Goal: Information Seeking & Learning: Learn about a topic

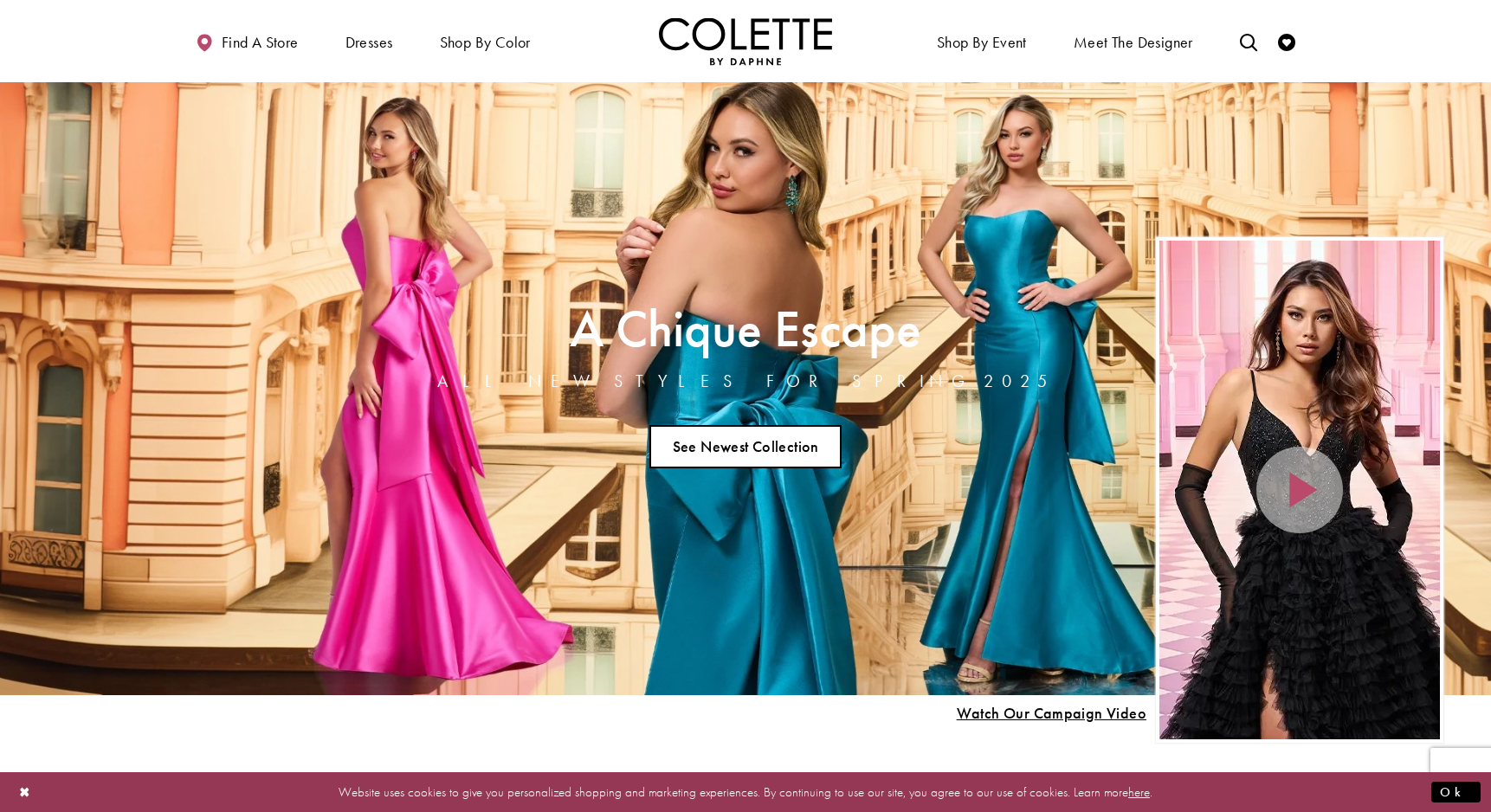
click at [733, 436] on link "See Newest Collection" at bounding box center [745, 447] width 192 height 43
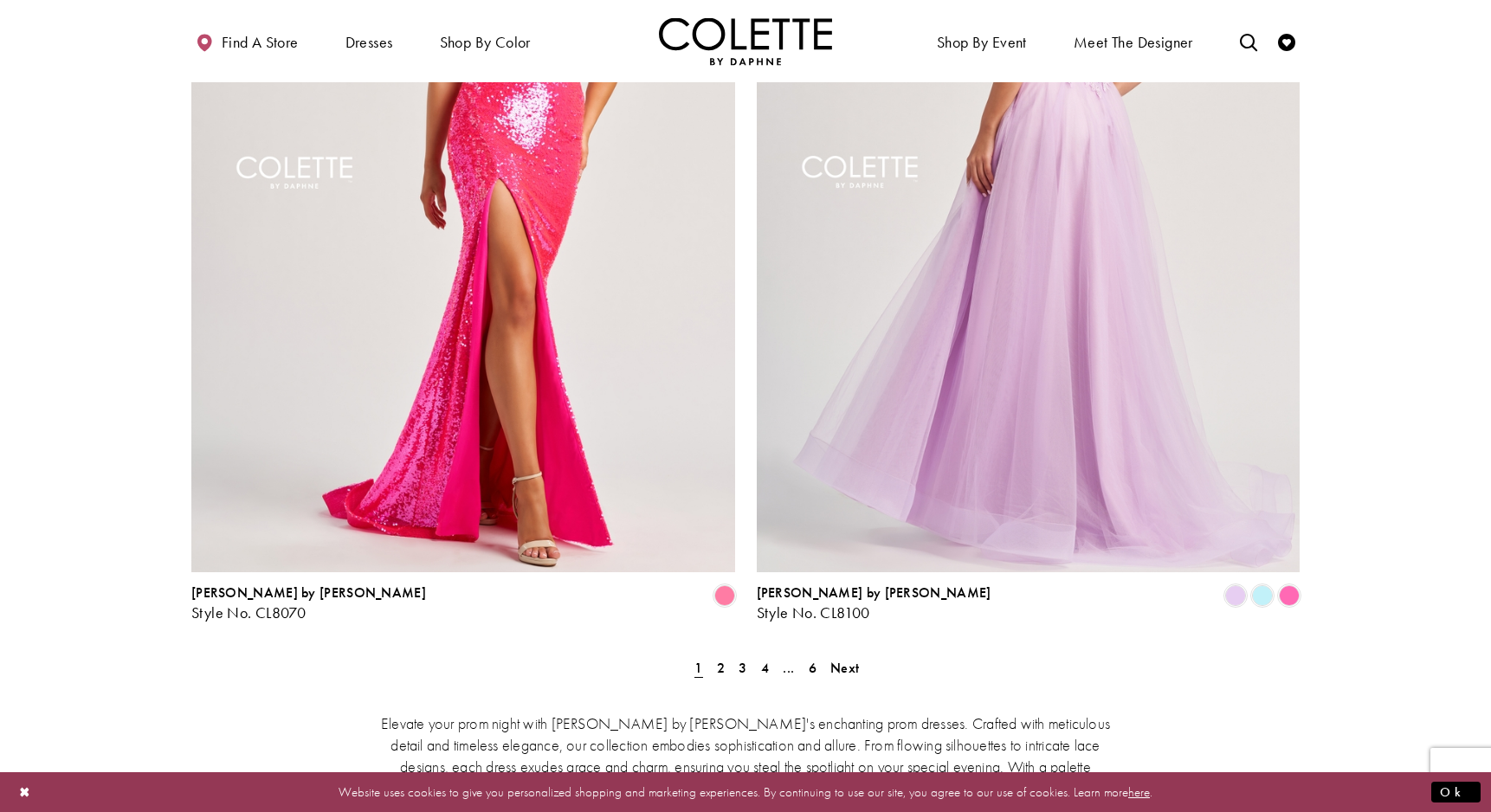
scroll to position [3345, 0]
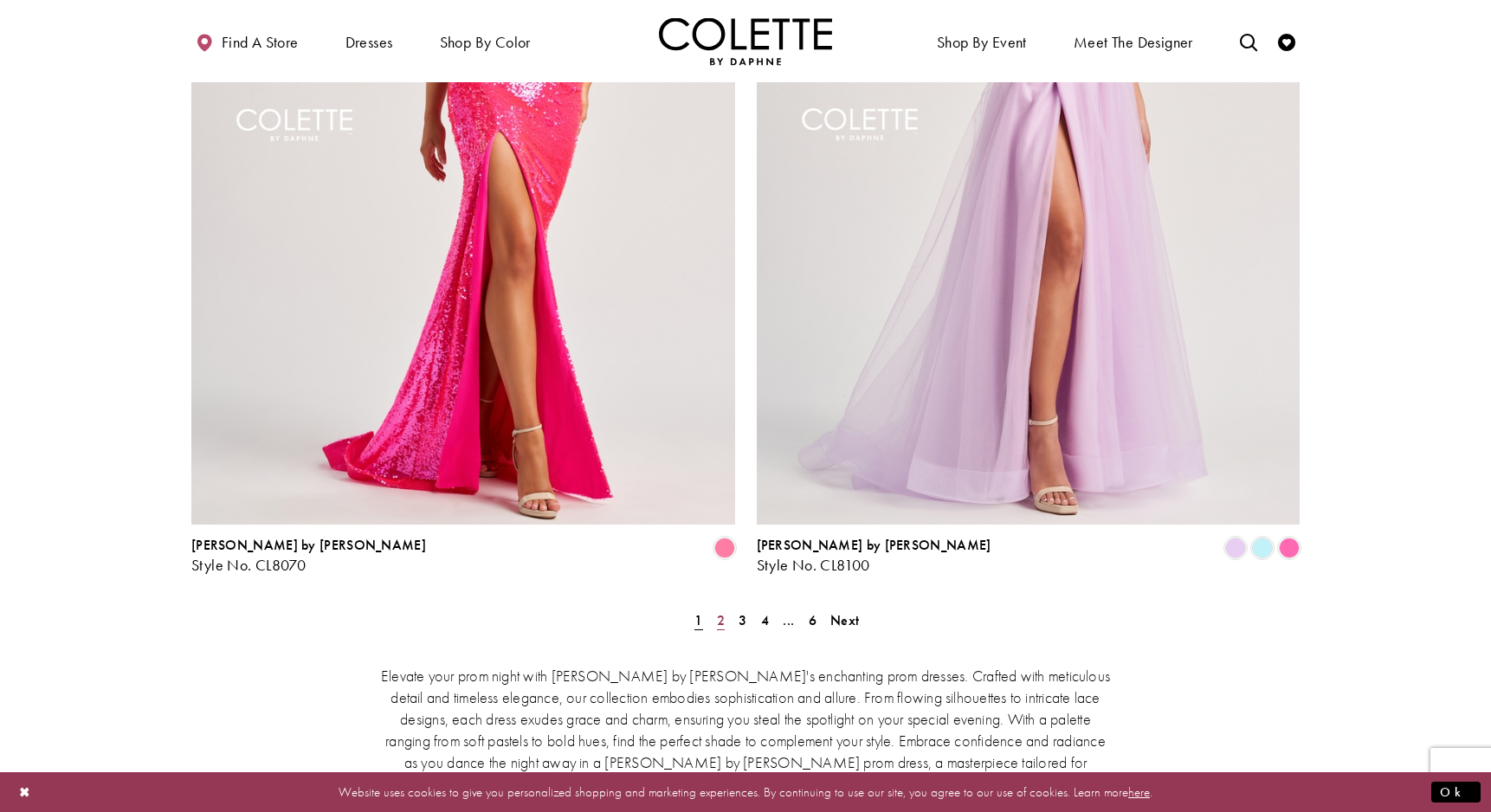
click at [723, 612] on span "2" at bounding box center [720, 620] width 7 height 18
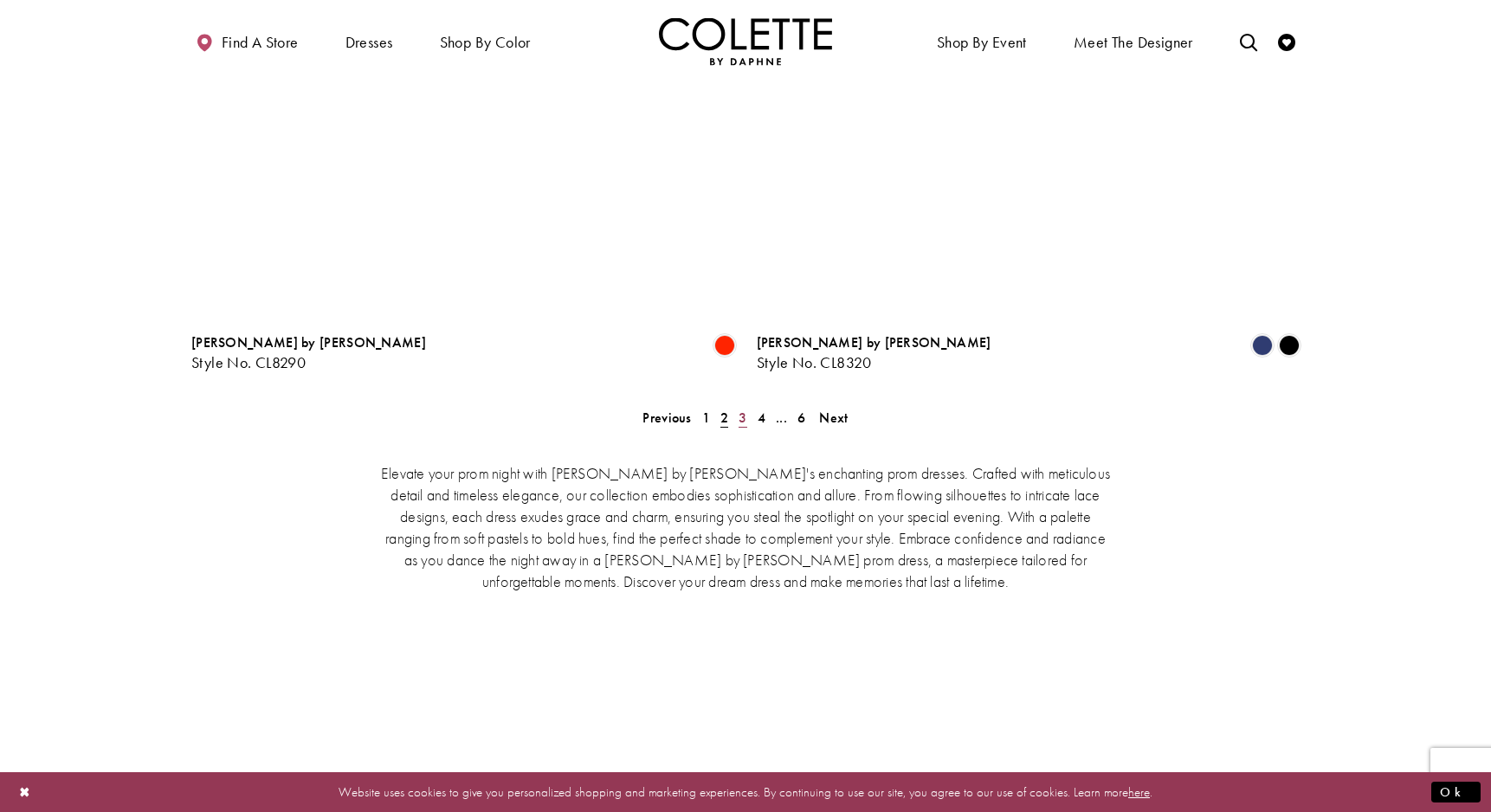
scroll to position [3548, 1]
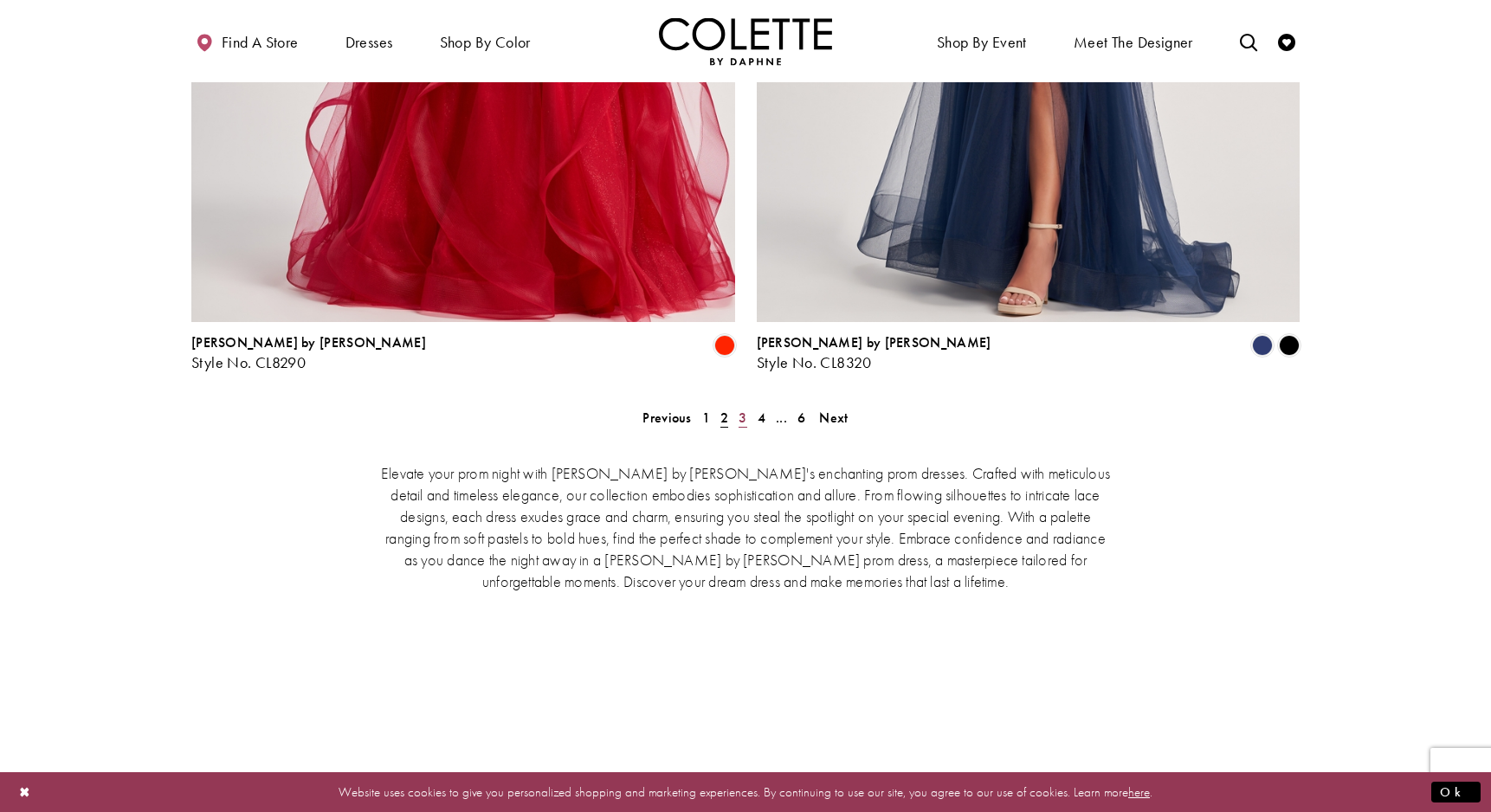
click at [736, 406] on link "3" at bounding box center [742, 418] width 18 height 25
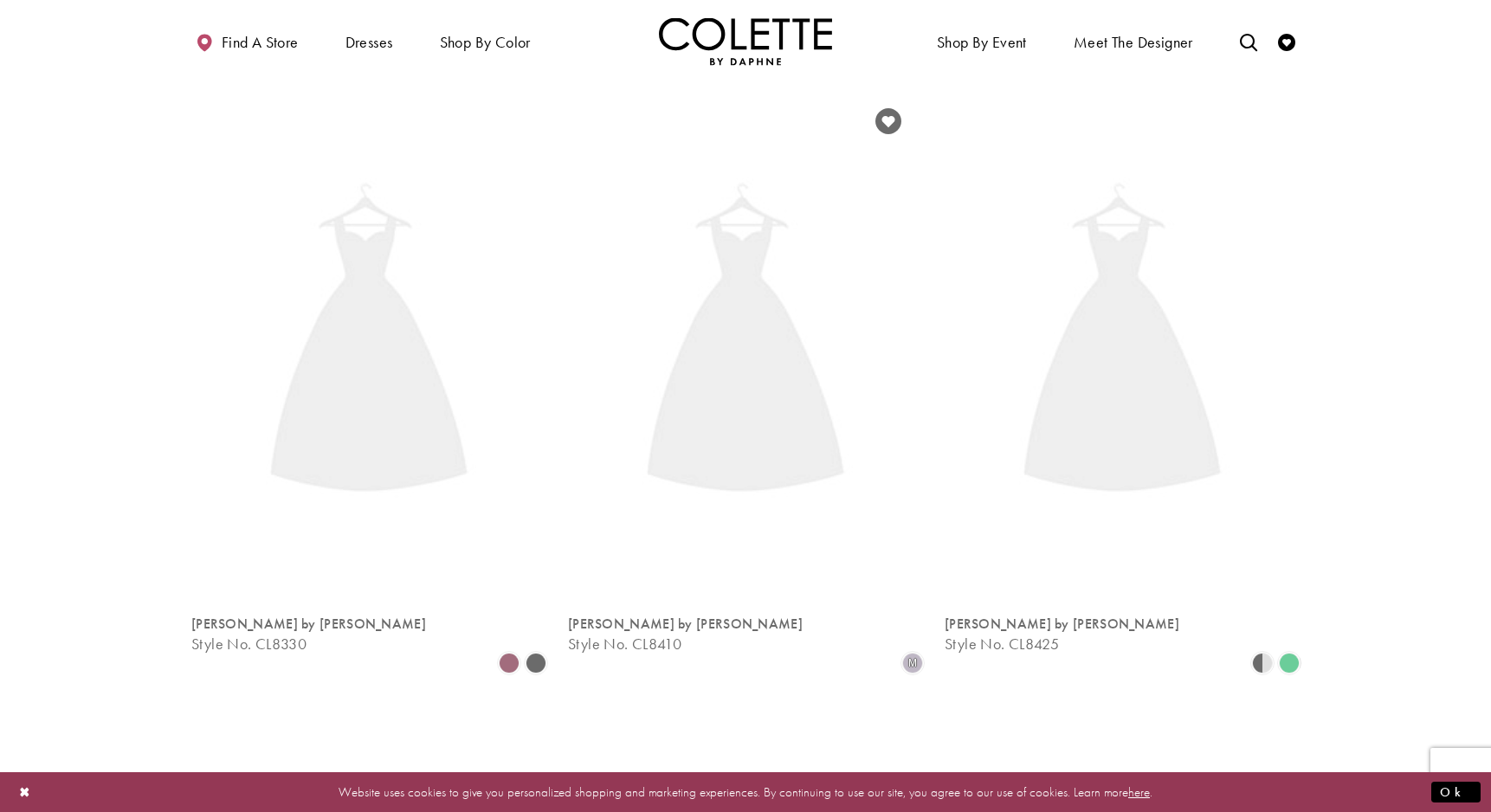
scroll to position [434, 1]
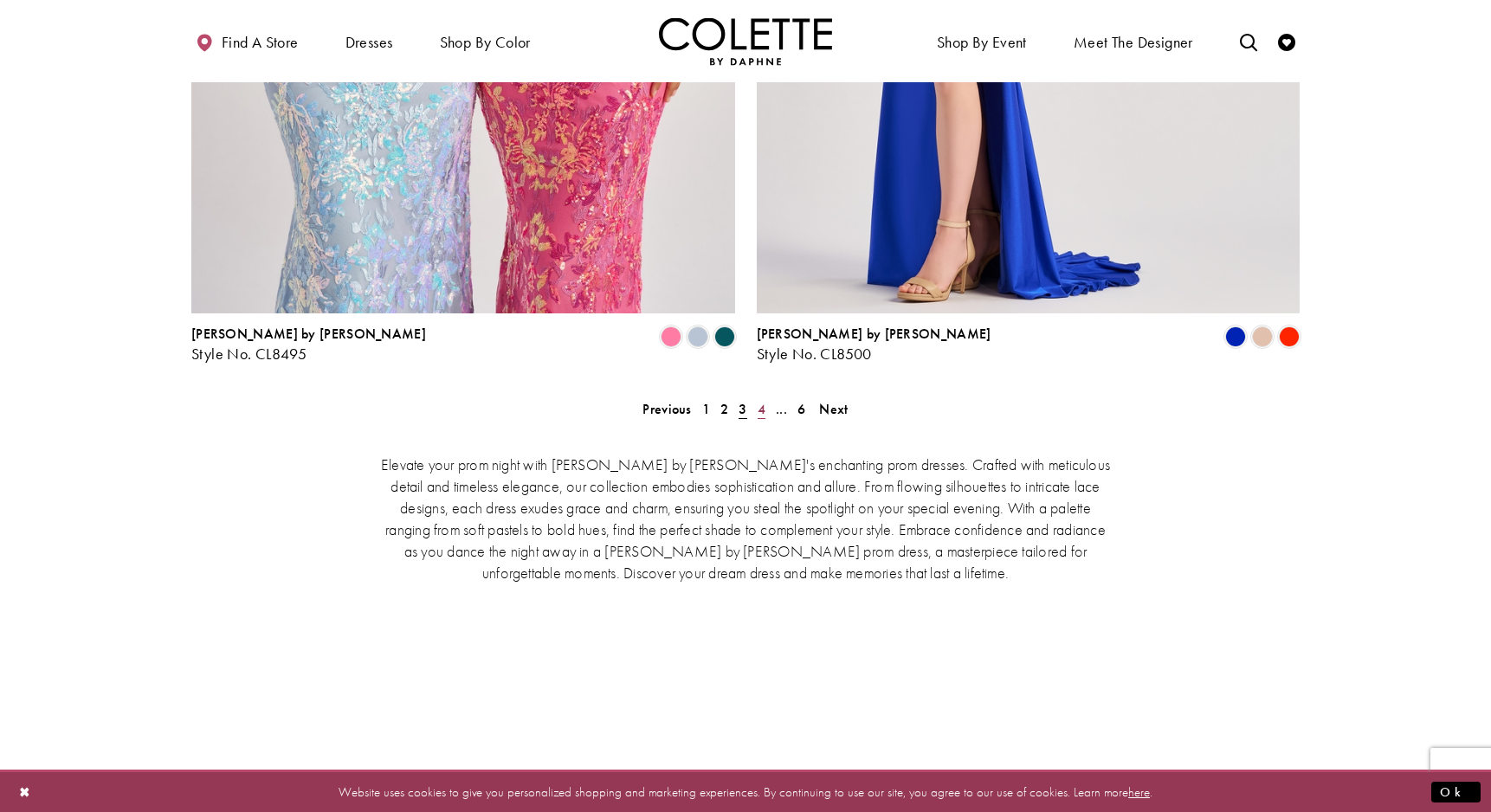
click at [758, 400] on span "4" at bounding box center [761, 408] width 7 height 18
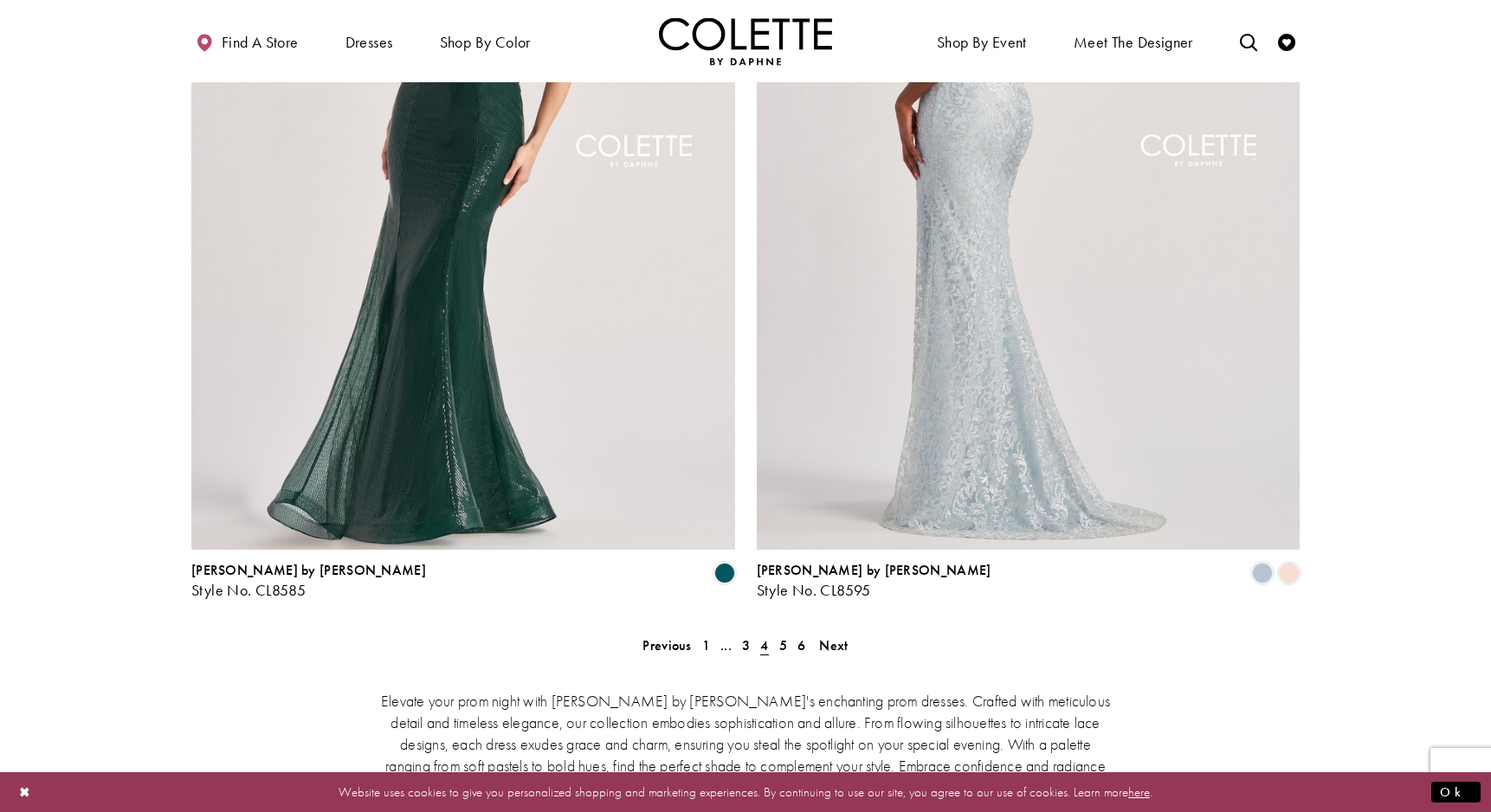
scroll to position [3332, 0]
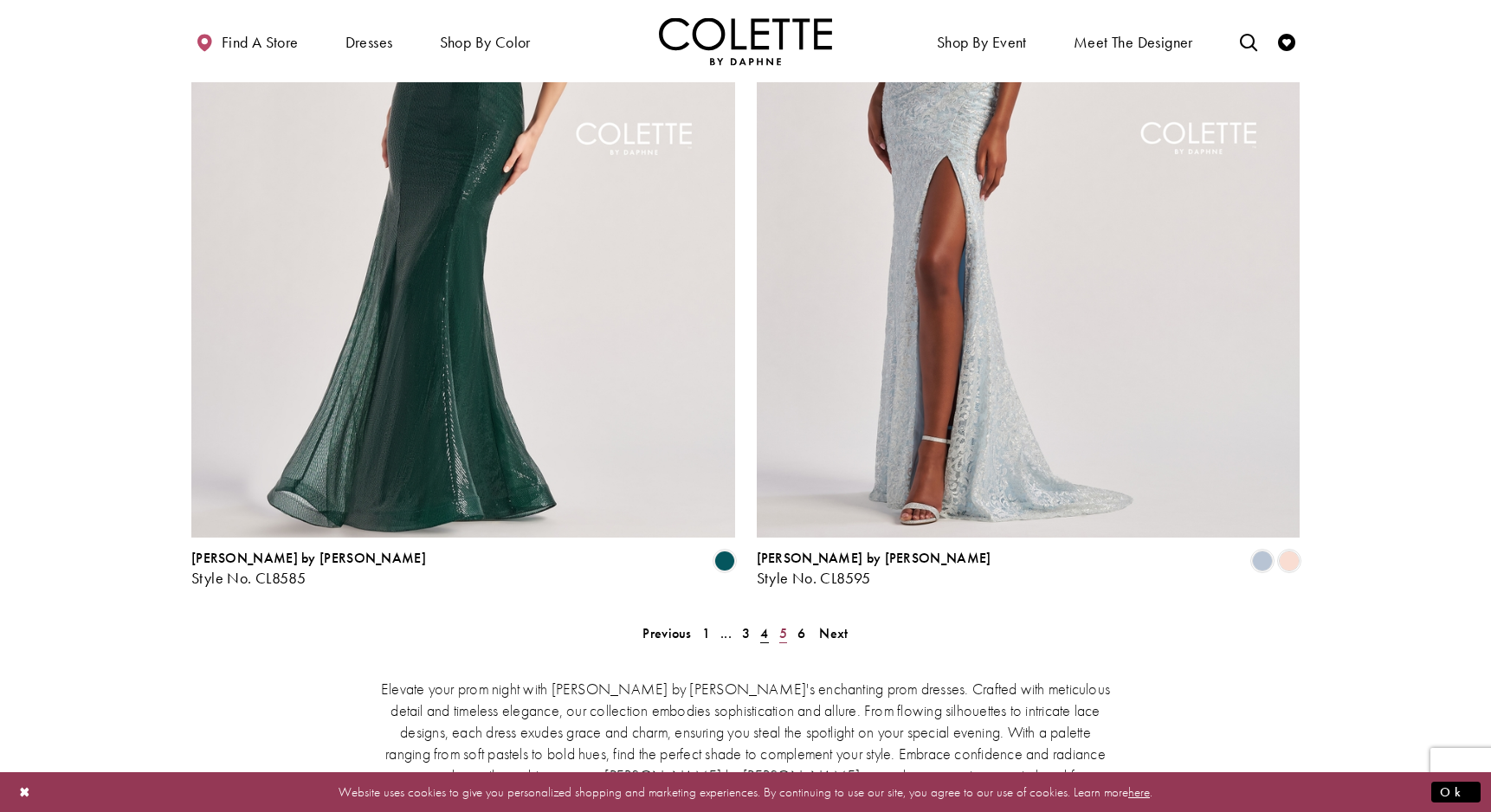
click at [779, 624] on span "5" at bounding box center [783, 632] width 7 height 18
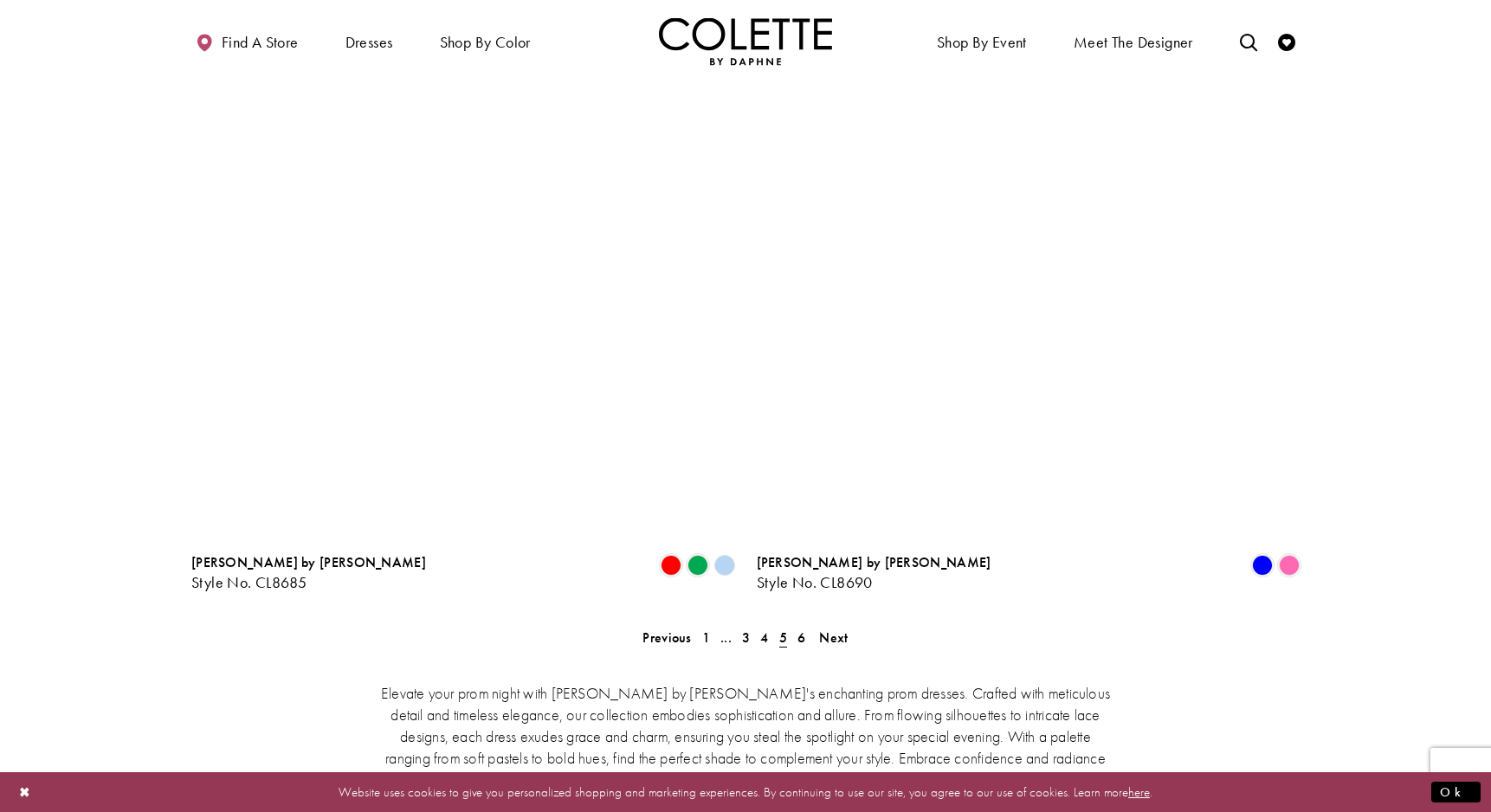
scroll to position [3338, 0]
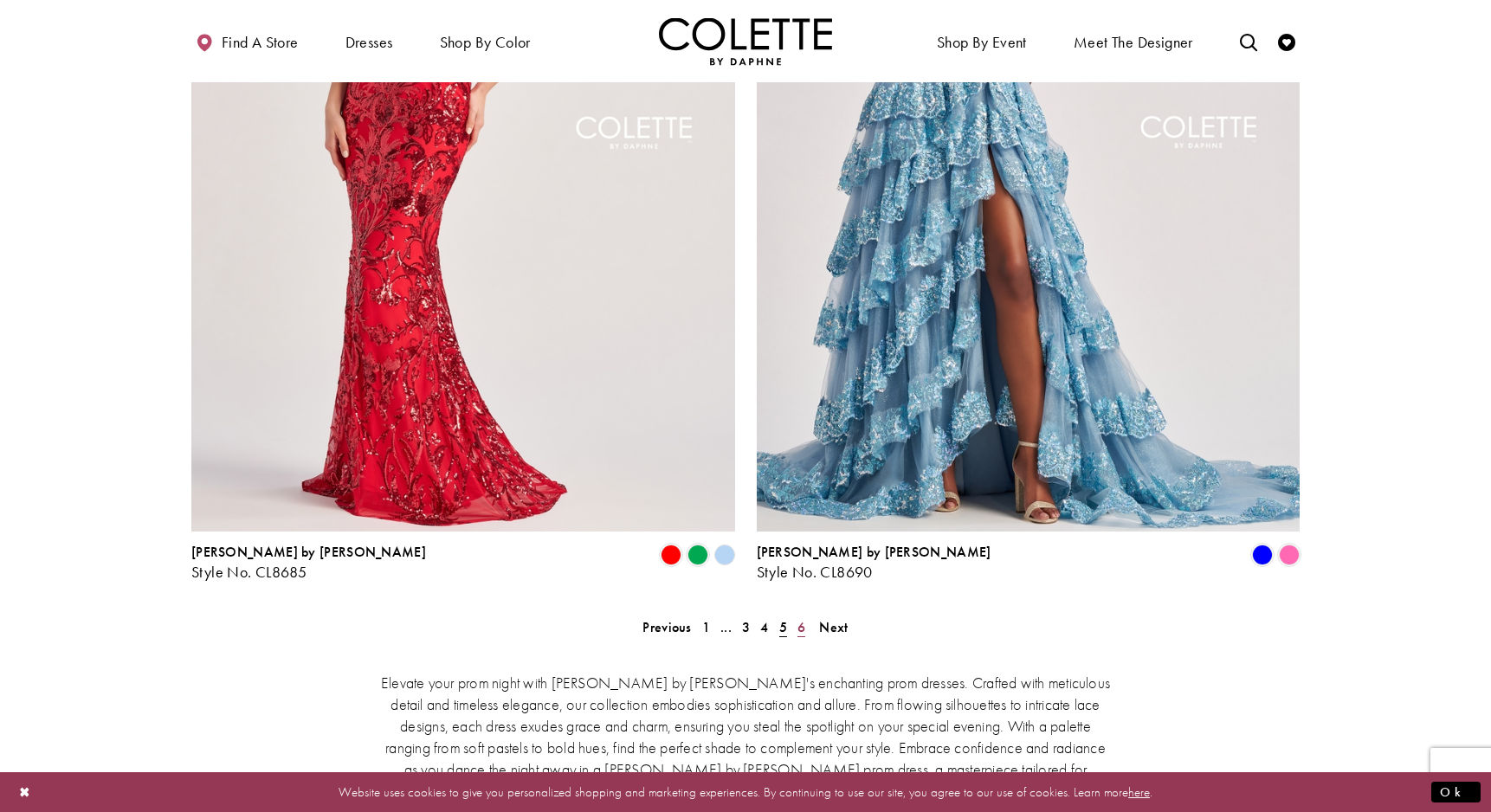
click at [804, 618] on span "6" at bounding box center [801, 627] width 7 height 18
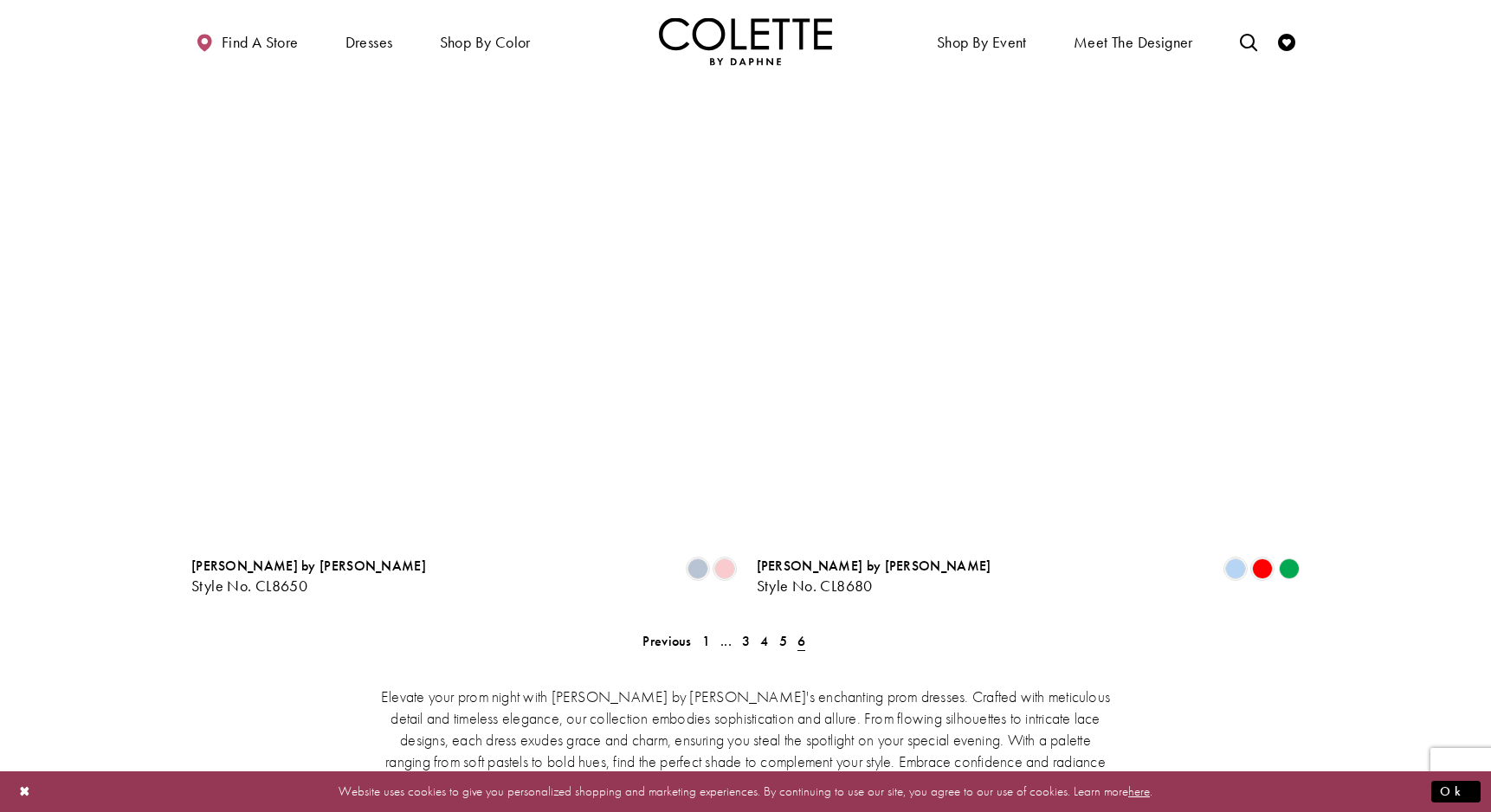
scroll to position [2687, 0]
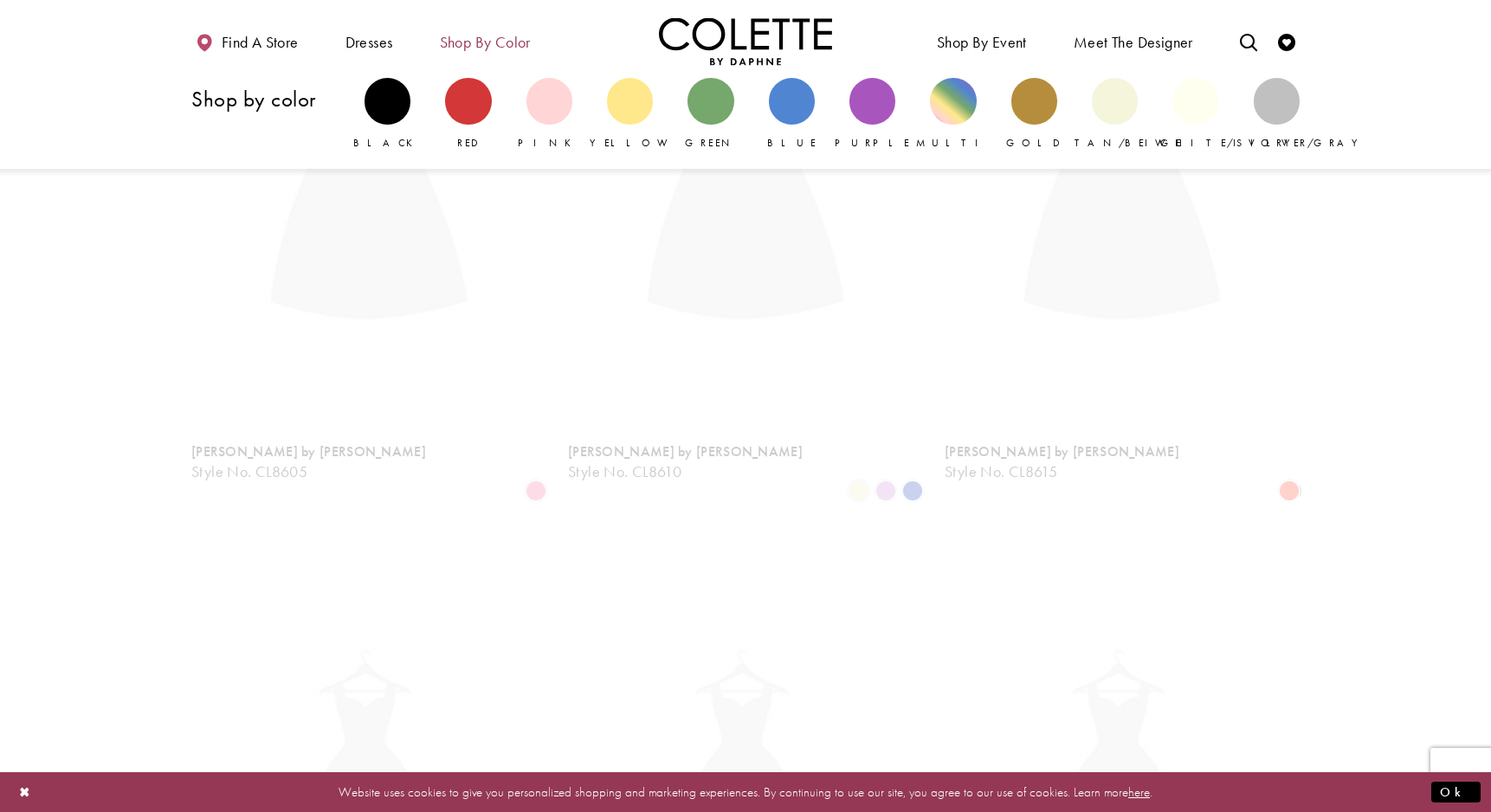
scroll to position [443, 0]
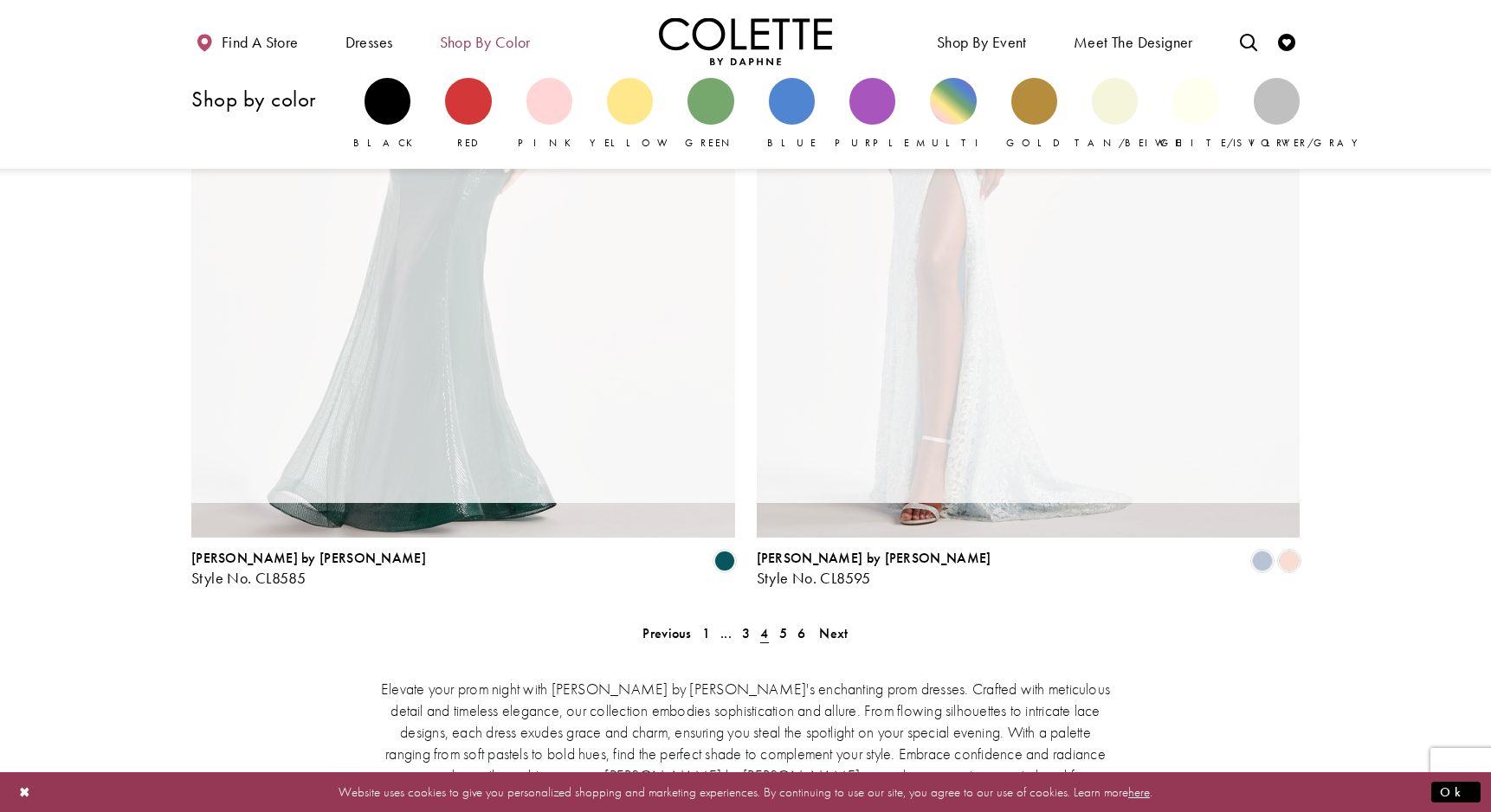
scroll to position [443, 0]
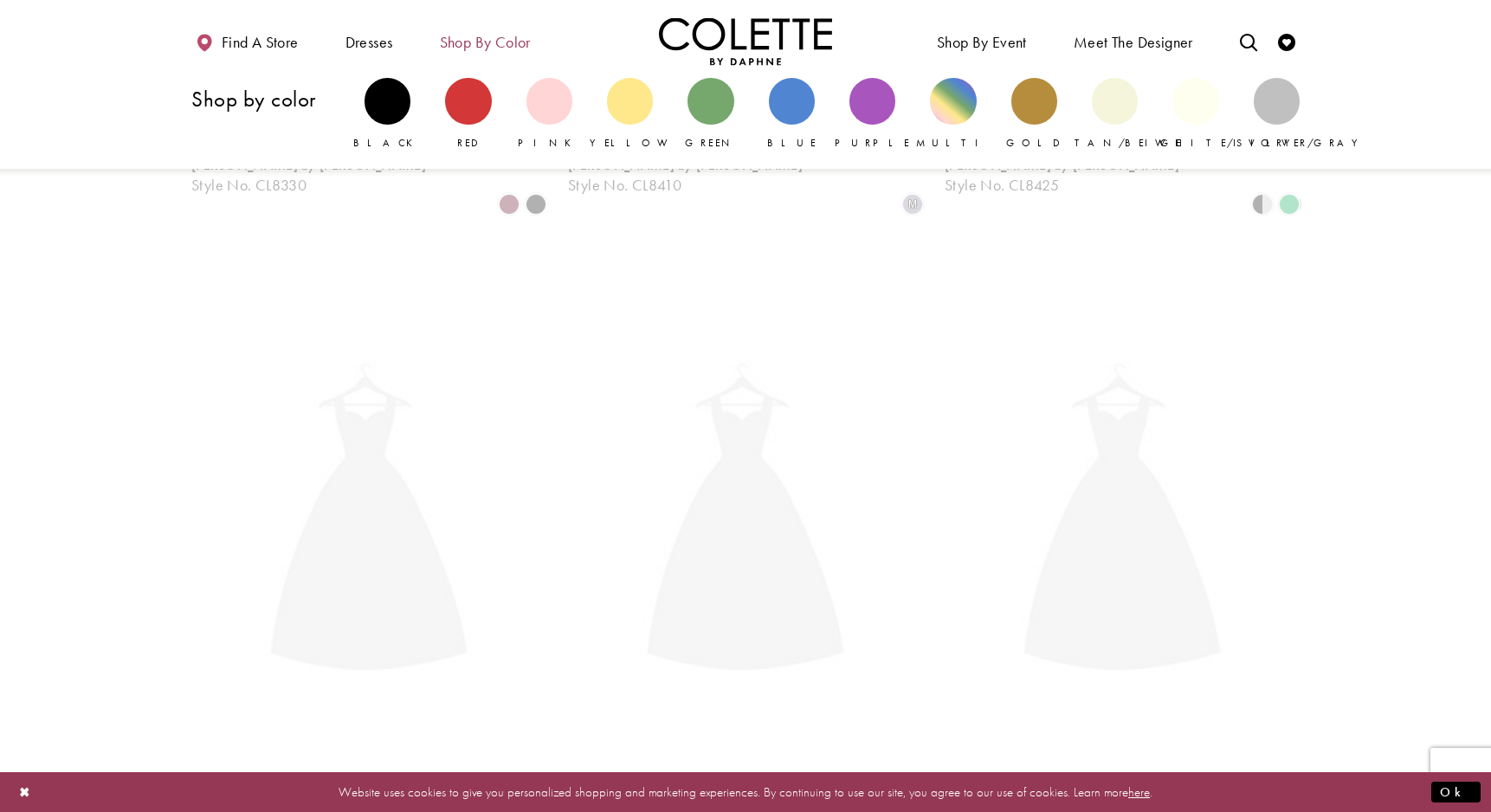
scroll to position [443, 0]
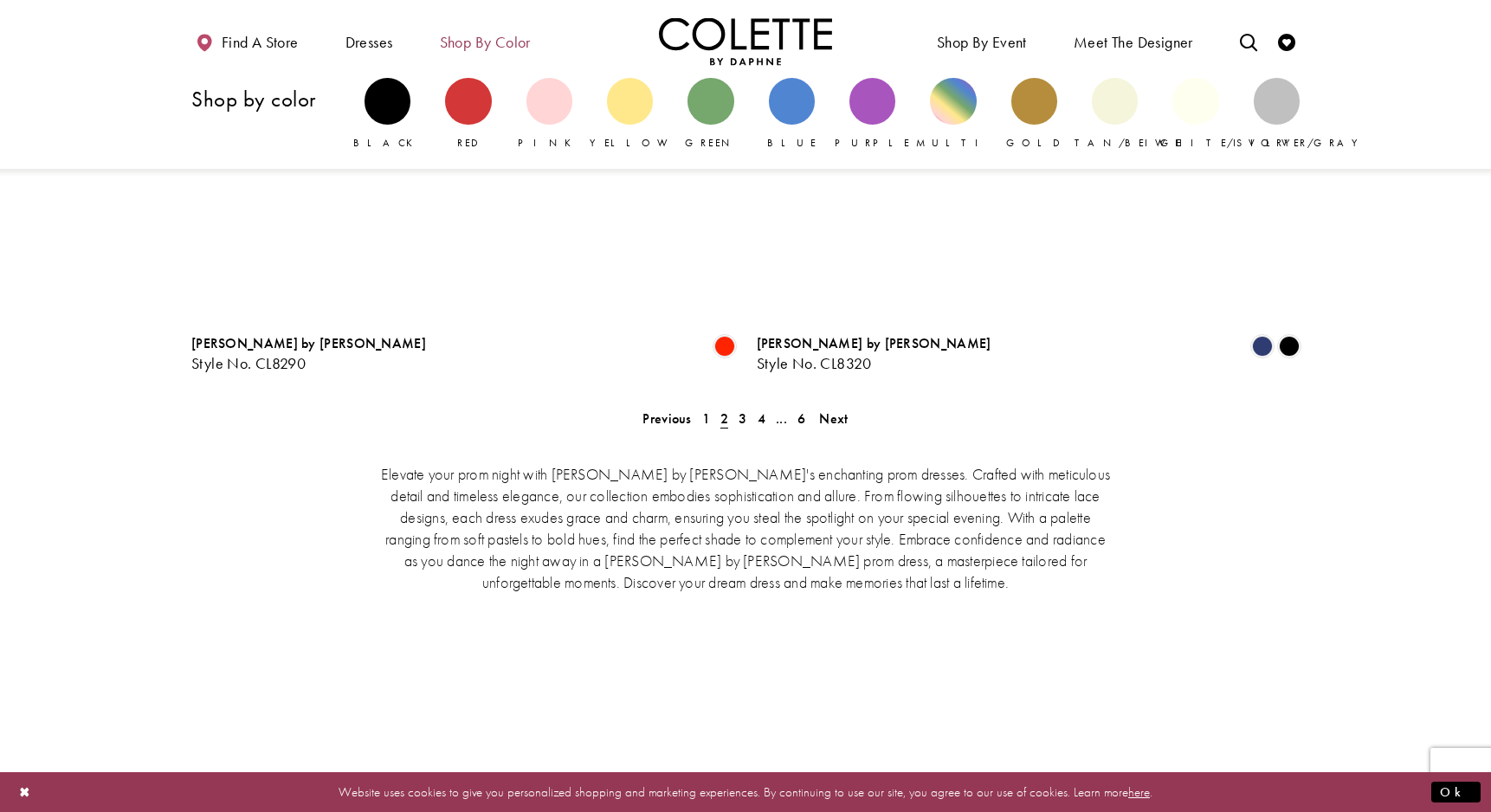
scroll to position [443, 0]
